Goal: Transaction & Acquisition: Purchase product/service

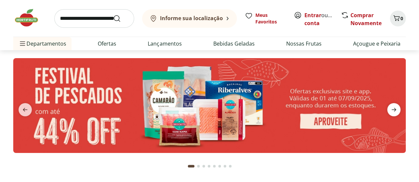
click at [387, 108] on span "next" at bounding box center [393, 109] width 13 height 13
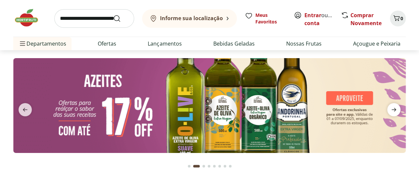
click at [387, 108] on span "next" at bounding box center [393, 109] width 13 height 13
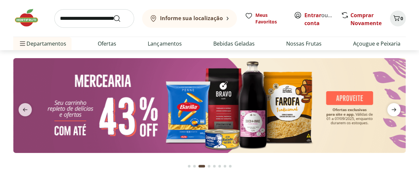
click at [387, 108] on span "next" at bounding box center [393, 109] width 13 height 13
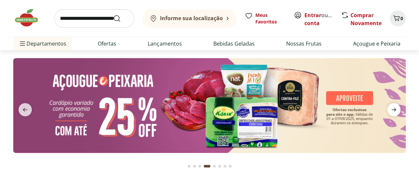
click at [387, 108] on span "next" at bounding box center [393, 109] width 13 height 13
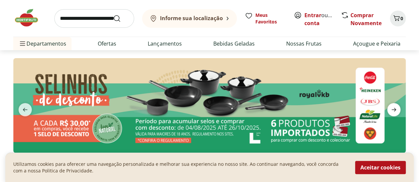
click at [387, 108] on span "next" at bounding box center [393, 109] width 13 height 13
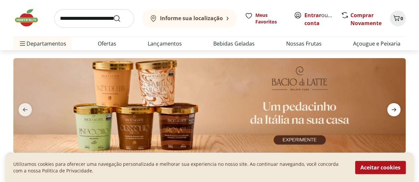
click at [387, 108] on span "next" at bounding box center [393, 109] width 13 height 13
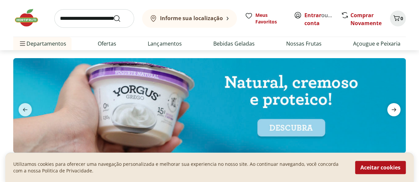
click at [387, 108] on span "next" at bounding box center [393, 109] width 13 height 13
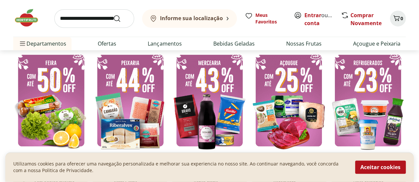
scroll to position [166, 0]
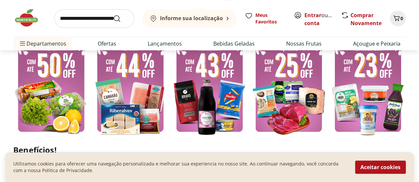
click at [48, 72] on img at bounding box center [51, 85] width 76 height 101
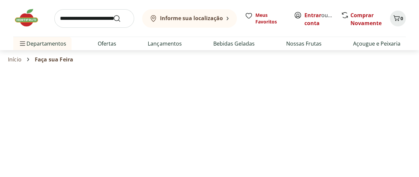
select select "**********"
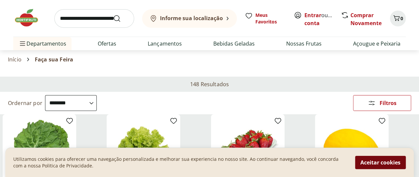
click at [383, 164] on button "Aceitar cookies" at bounding box center [380, 162] width 51 height 13
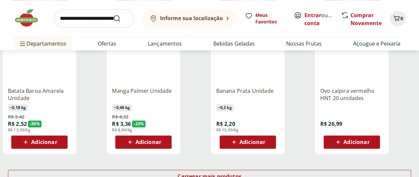
scroll to position [397, 0]
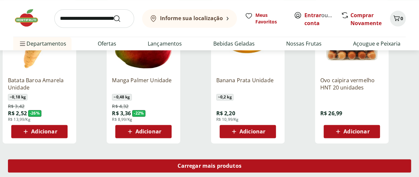
click at [252, 160] on div "Carregar mais produtos" at bounding box center [209, 166] width 403 height 13
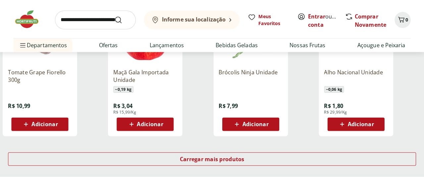
scroll to position [861, 0]
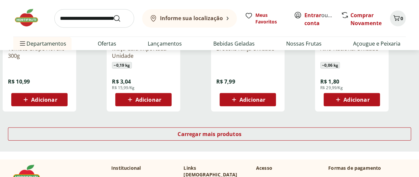
click at [186, 19] on b "Informe sua localização" at bounding box center [191, 18] width 63 height 7
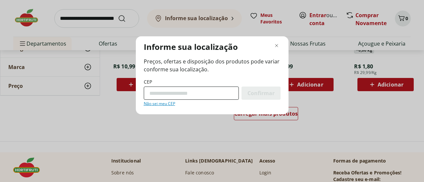
click at [203, 96] on input "CEP" at bounding box center [191, 93] width 95 height 13
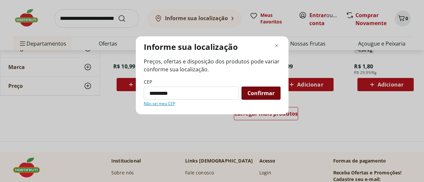
type input "*********"
click at [261, 92] on span "Confirmar" at bounding box center [260, 93] width 27 height 5
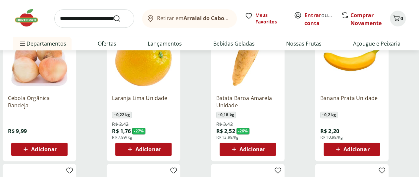
scroll to position [203, 0]
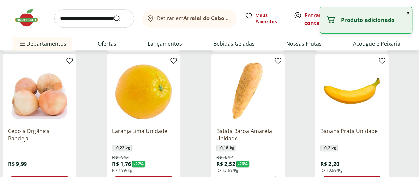
click at [405, 15] on button "x" at bounding box center [408, 12] width 8 height 11
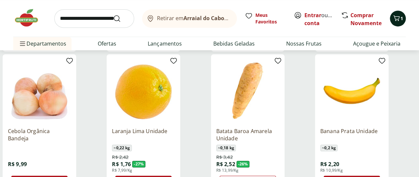
click at [396, 17] on icon "Carrinho" at bounding box center [396, 18] width 8 height 8
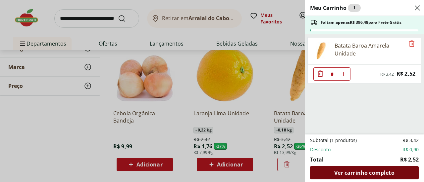
click at [371, 168] on div "Ver carrinho completo" at bounding box center [364, 172] width 109 height 13
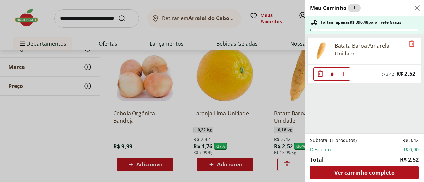
click at [418, 10] on icon "Close" at bounding box center [417, 8] width 8 height 8
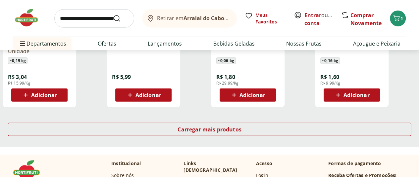
scroll to position [898, 0]
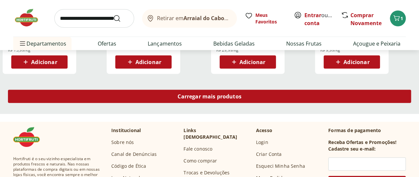
click at [248, 90] on div "Carregar mais produtos" at bounding box center [209, 96] width 403 height 13
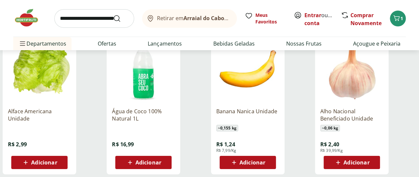
scroll to position [1296, 0]
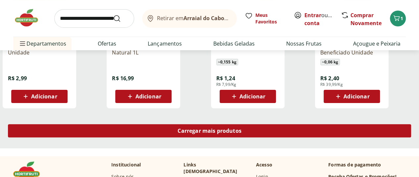
click at [254, 124] on div "Carregar mais produtos" at bounding box center [209, 130] width 403 height 13
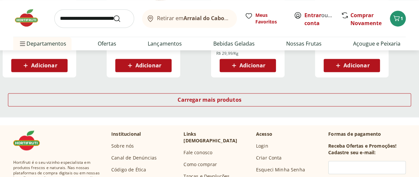
scroll to position [1759, 0]
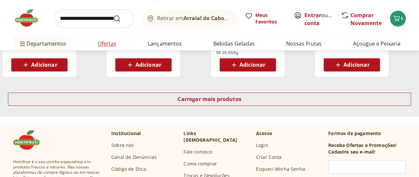
click at [110, 44] on link "Ofertas" at bounding box center [107, 44] width 19 height 8
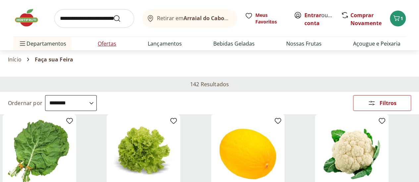
select select "**********"
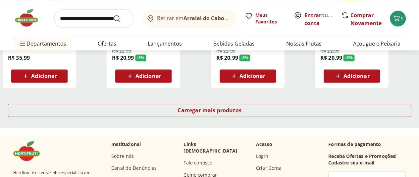
scroll to position [397, 0]
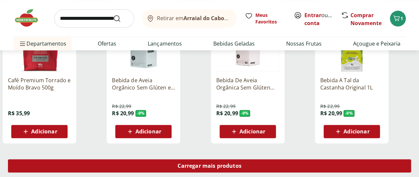
click at [241, 164] on span "Carregar mais produtos" at bounding box center [209, 166] width 64 height 5
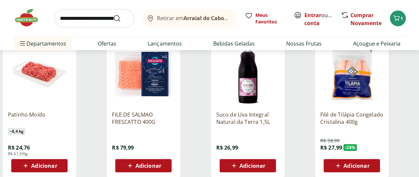
scroll to position [828, 0]
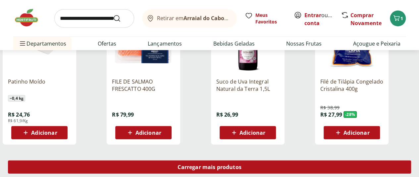
click at [241, 165] on span "Carregar mais produtos" at bounding box center [209, 167] width 64 height 5
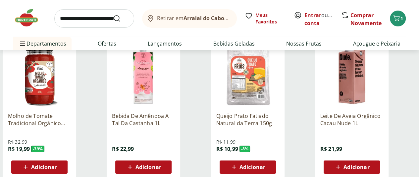
scroll to position [1291, 0]
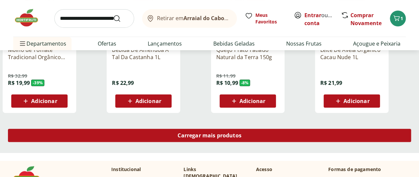
click at [259, 129] on div "Carregar mais produtos" at bounding box center [209, 135] width 403 height 13
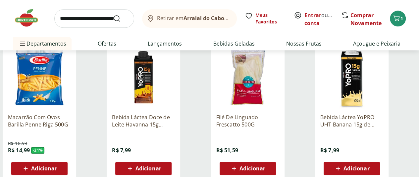
scroll to position [1754, 0]
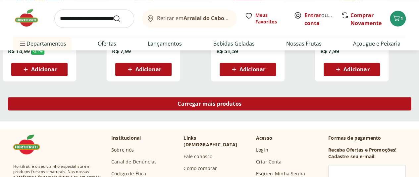
click at [241, 101] on span "Carregar mais produtos" at bounding box center [209, 103] width 64 height 5
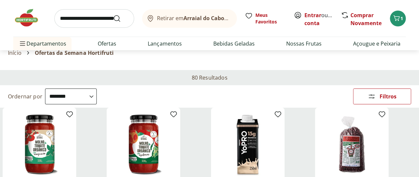
scroll to position [0, 0]
